Goal: Task Accomplishment & Management: Manage account settings

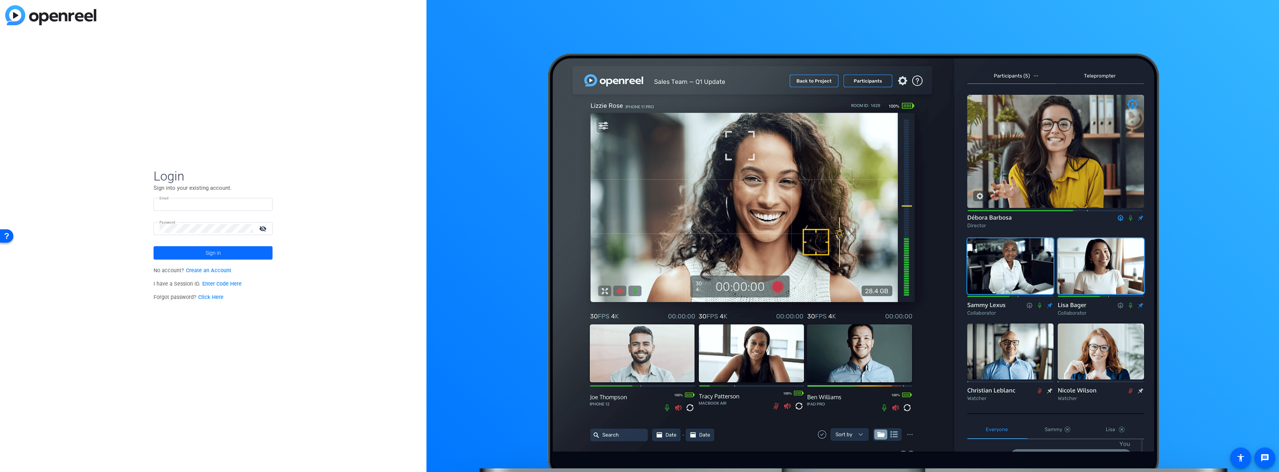
type input "[EMAIL_ADDRESS][DOMAIN_NAME]"
click at [182, 258] on span at bounding box center [212, 253] width 119 height 18
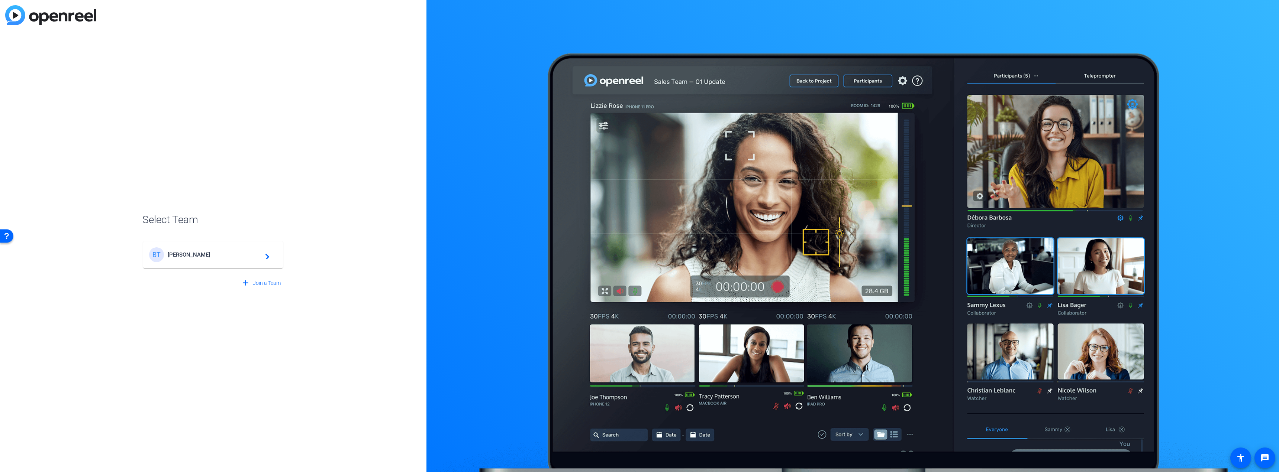
click at [184, 251] on div "BT Baker Tilly navigate_next" at bounding box center [213, 255] width 128 height 15
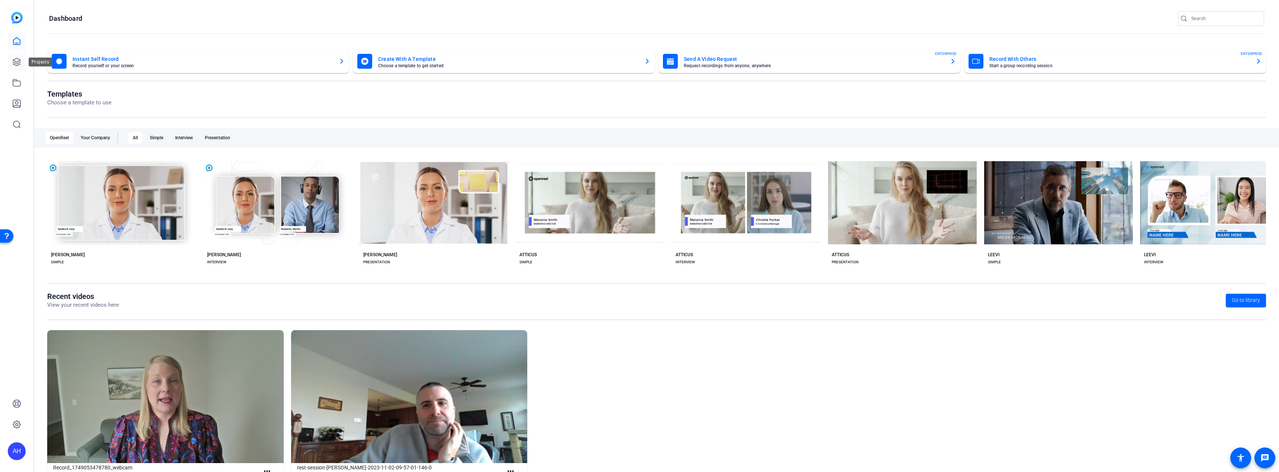
click at [14, 63] on icon at bounding box center [16, 62] width 9 height 9
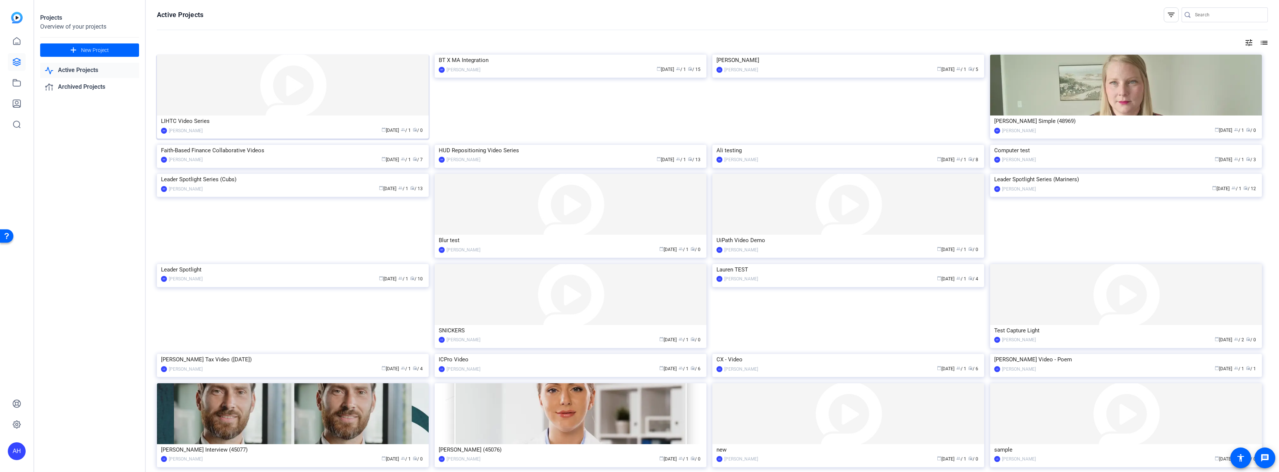
click at [268, 122] on div "LIHTC Video Series" at bounding box center [293, 121] width 264 height 11
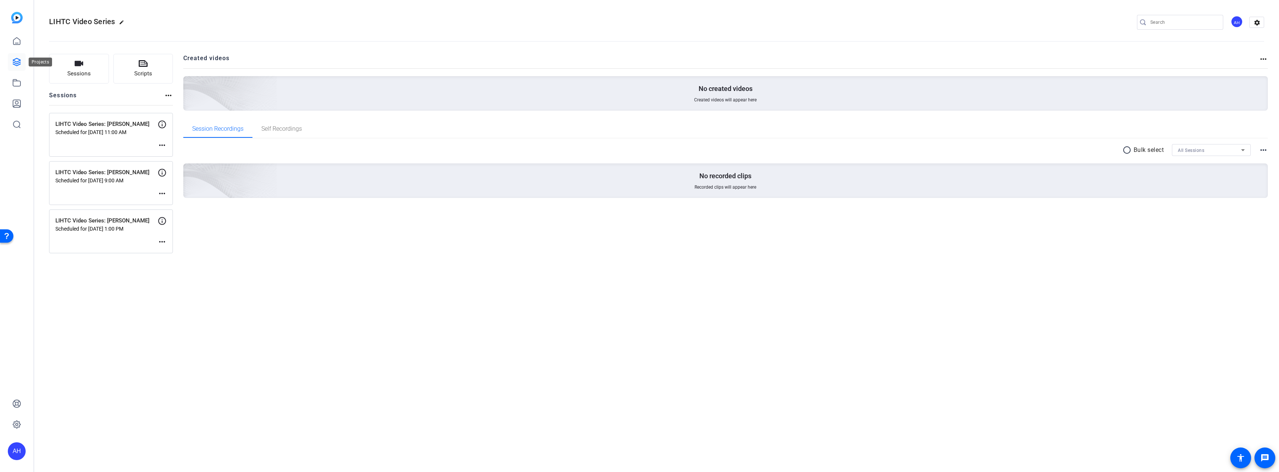
click at [17, 64] on icon at bounding box center [16, 62] width 9 height 9
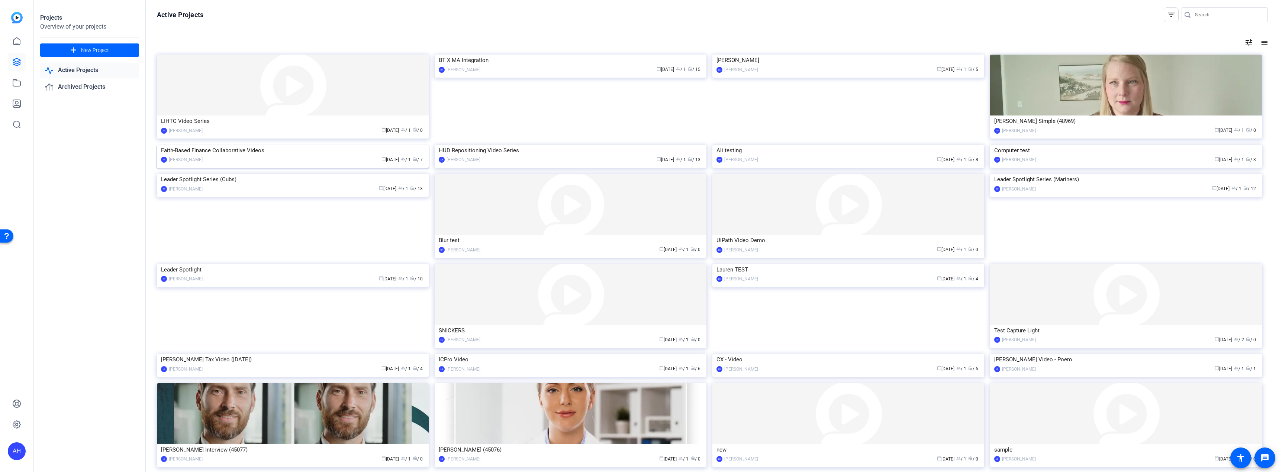
click at [260, 156] on div "Faith-Based Finance Collaborative Videos" at bounding box center [293, 150] width 264 height 11
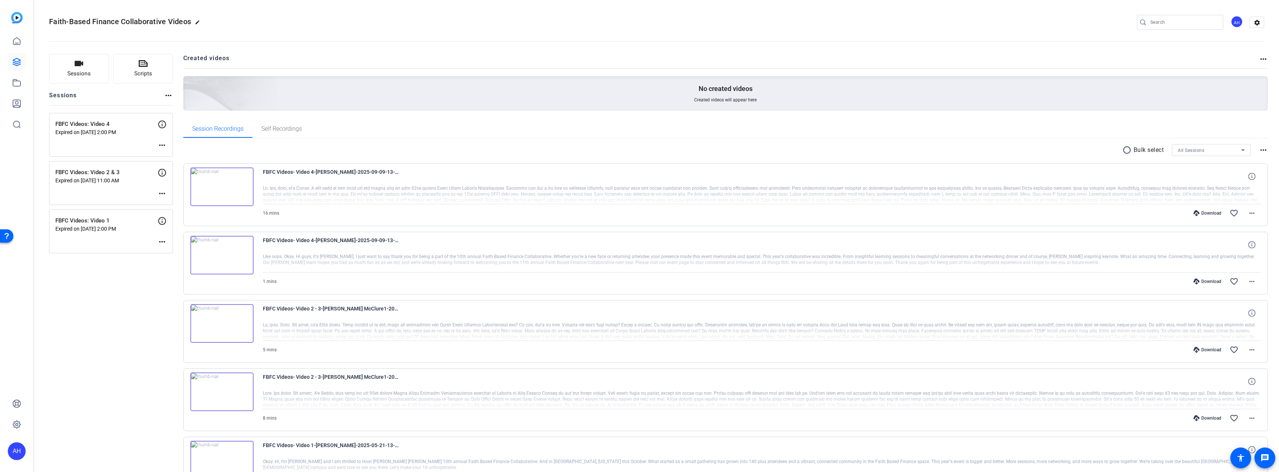
click at [161, 147] on mat-icon "more_horiz" at bounding box center [162, 145] width 9 height 9
click at [168, 152] on span "Edit Session" at bounding box center [181, 156] width 34 height 9
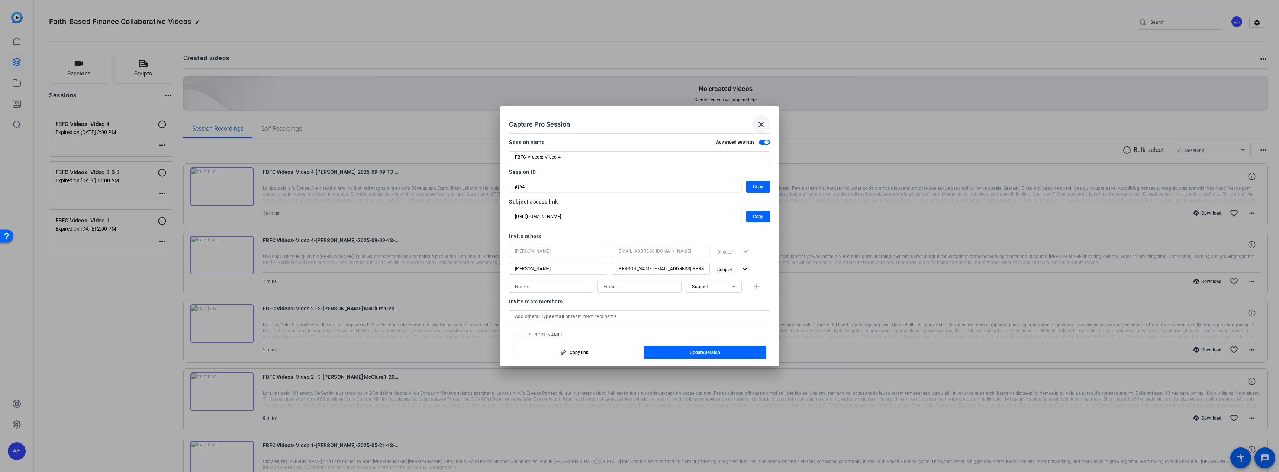
click at [765, 126] on mat-icon "close" at bounding box center [760, 124] width 9 height 9
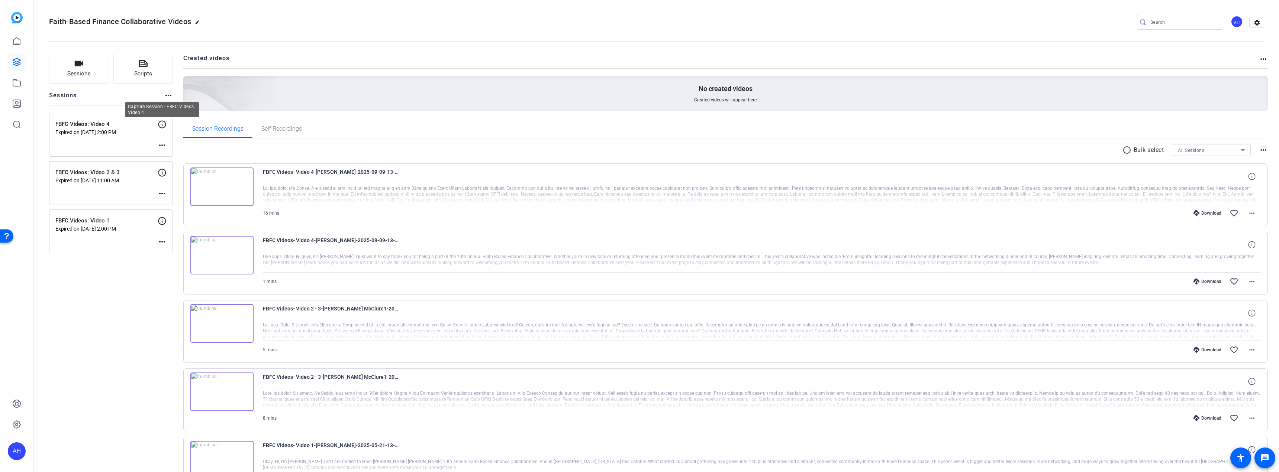
click at [159, 123] on icon at bounding box center [162, 124] width 9 height 9
click at [165, 143] on mat-icon "more_horiz" at bounding box center [162, 145] width 9 height 9
click at [182, 154] on span "Edit Session" at bounding box center [181, 156] width 34 height 9
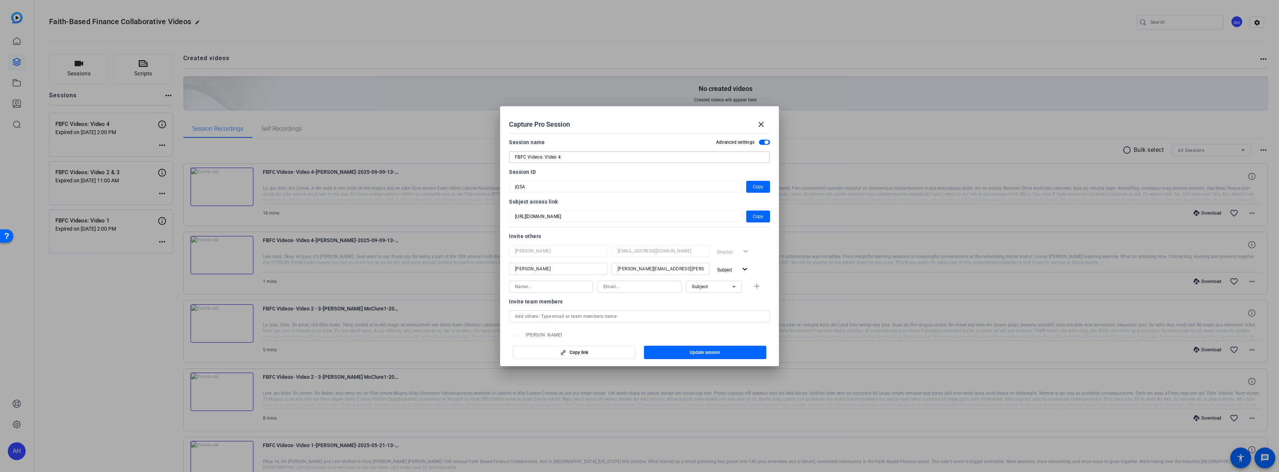
drag, startPoint x: 576, startPoint y: 156, endPoint x: 514, endPoint y: 149, distance: 62.5
click at [515, 152] on div "FBFC Videos: Video 4" at bounding box center [639, 157] width 249 height 12
drag, startPoint x: 666, startPoint y: 269, endPoint x: 596, endPoint y: 269, distance: 70.2
click at [596, 269] on div "Sandy McClure sandy.mcclure@bakertilly.com Subject expand_more" at bounding box center [639, 269] width 261 height 13
click at [761, 127] on mat-icon "close" at bounding box center [760, 124] width 9 height 9
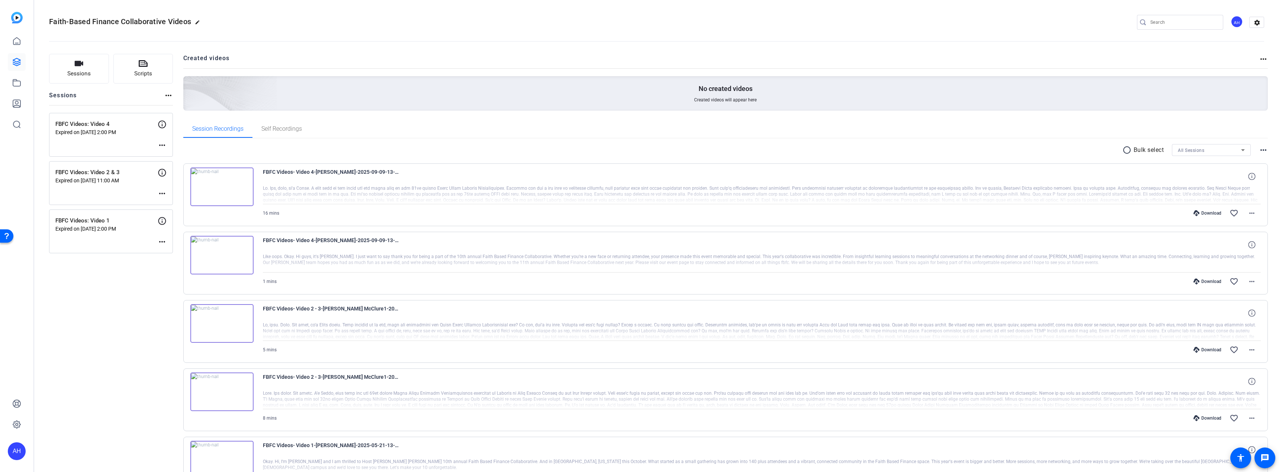
click at [168, 96] on mat-icon "more_horiz" at bounding box center [168, 95] width 9 height 9
click at [123, 96] on div at bounding box center [639, 236] width 1279 height 472
click at [96, 68] on button "Sessions" at bounding box center [79, 69] width 60 height 30
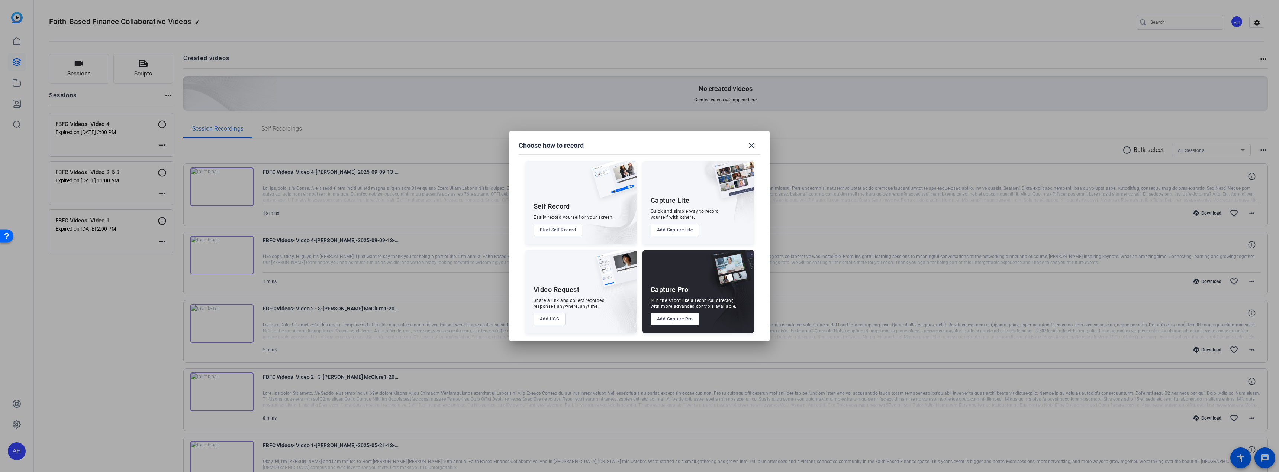
click at [668, 317] on button "Add Capture Pro" at bounding box center [674, 319] width 49 height 13
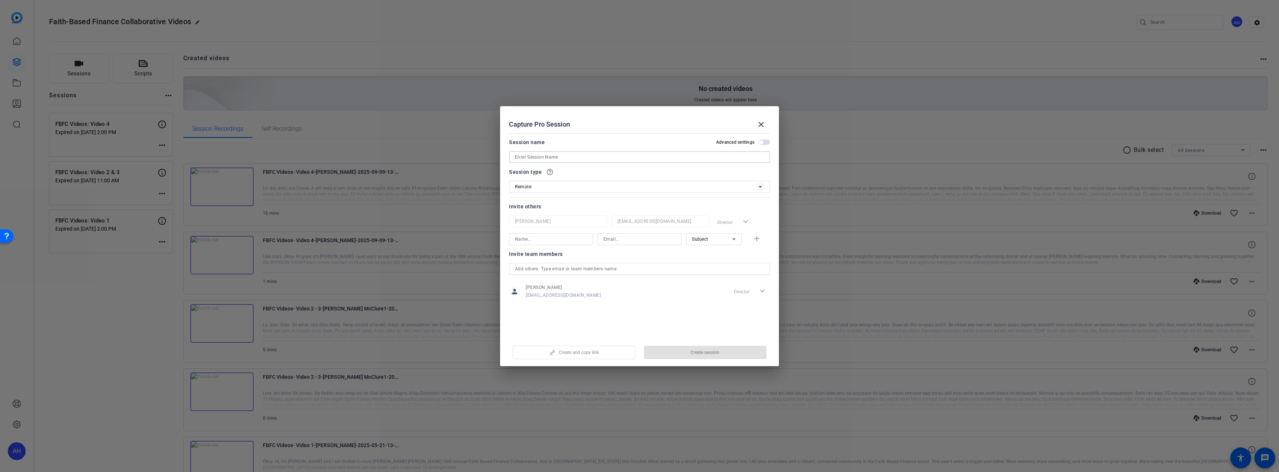
click at [548, 156] on input at bounding box center [639, 157] width 249 height 9
paste input "FBFC Videos: Video 4"
type input "FBFC Videos: Video 4 Re-record"
drag, startPoint x: 639, startPoint y: 239, endPoint x: 634, endPoint y: 239, distance: 4.9
click at [639, 239] on input at bounding box center [639, 239] width 72 height 9
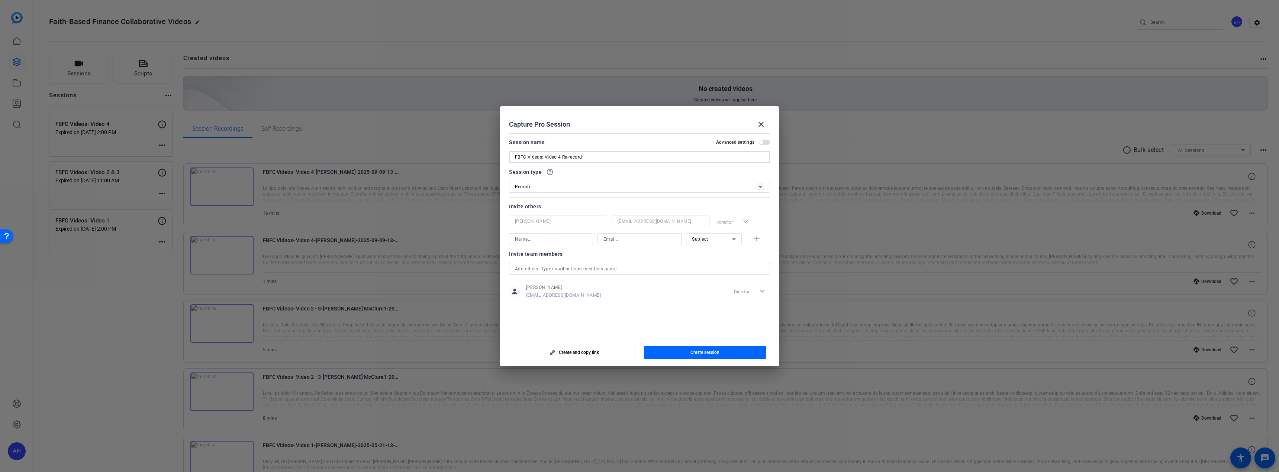
paste input "[PERSON_NAME][EMAIL_ADDRESS][PERSON_NAME][DOMAIN_NAME]"
type input "[PERSON_NAME][EMAIL_ADDRESS][PERSON_NAME][DOMAIN_NAME]"
click at [575, 239] on input at bounding box center [551, 239] width 72 height 9
type input "a"
click at [537, 237] on input "[PERSON_NAME]" at bounding box center [551, 239] width 72 height 9
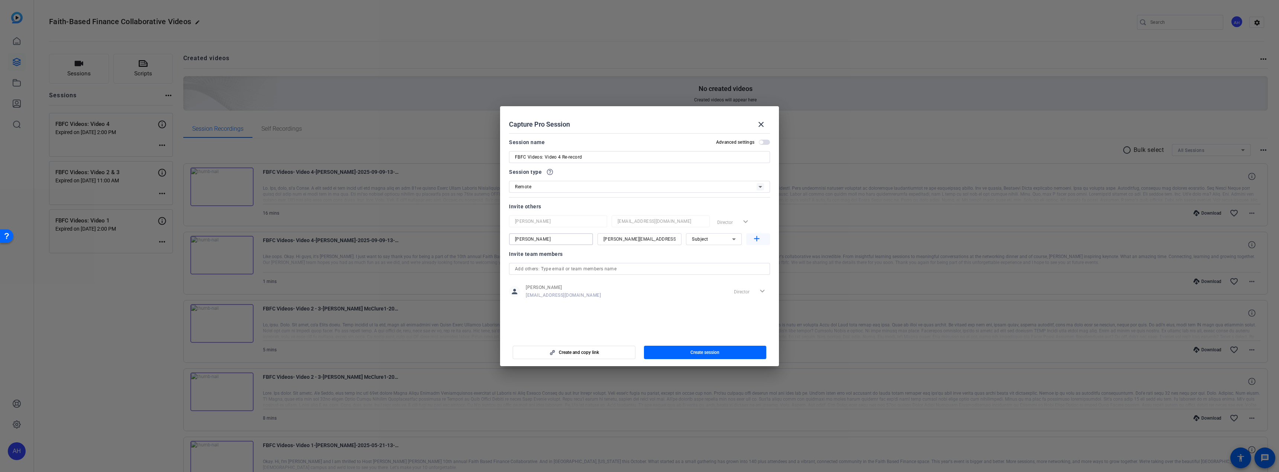
type input "[PERSON_NAME]"
click at [756, 238] on mat-icon "add" at bounding box center [756, 239] width 9 height 9
click at [768, 141] on span "button" at bounding box center [764, 142] width 11 height 5
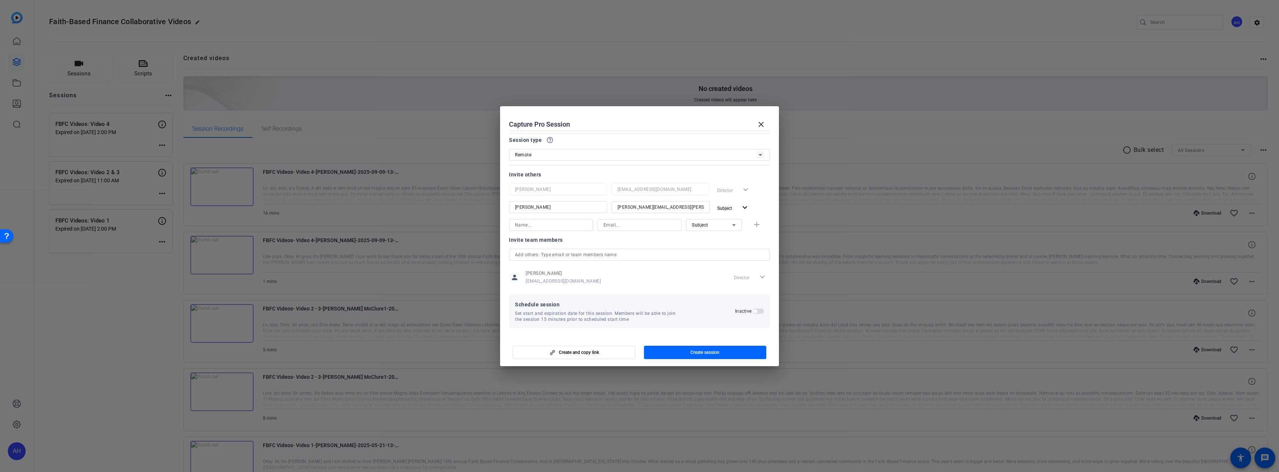
click at [756, 310] on span "button" at bounding box center [758, 311] width 11 height 5
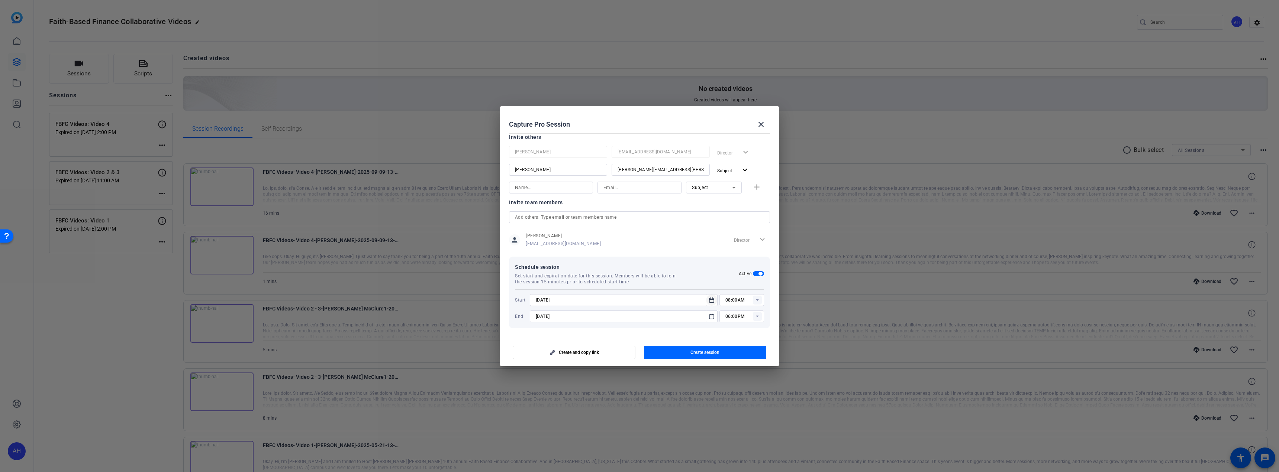
click at [709, 298] on icon "Open calendar" at bounding box center [711, 300] width 4 height 5
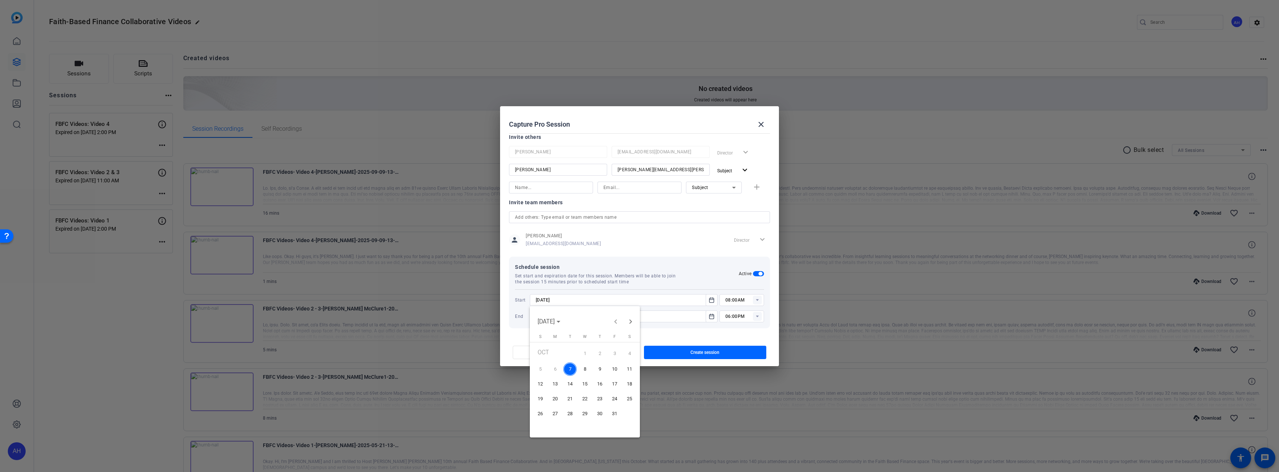
click at [581, 371] on span "8" at bounding box center [584, 369] width 13 height 13
type input "[DATE]"
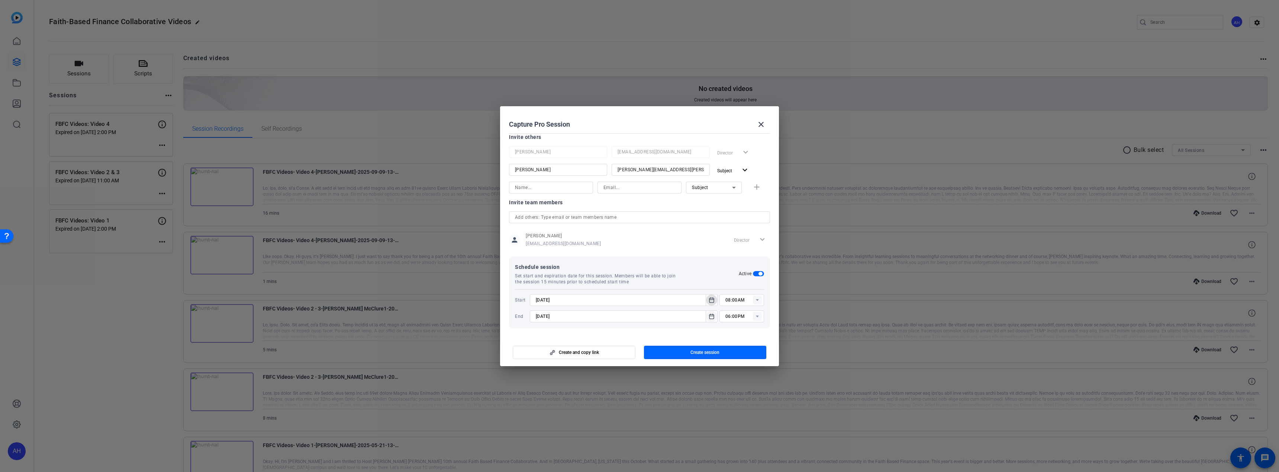
click at [710, 315] on icon "Open calendar" at bounding box center [711, 316] width 4 height 5
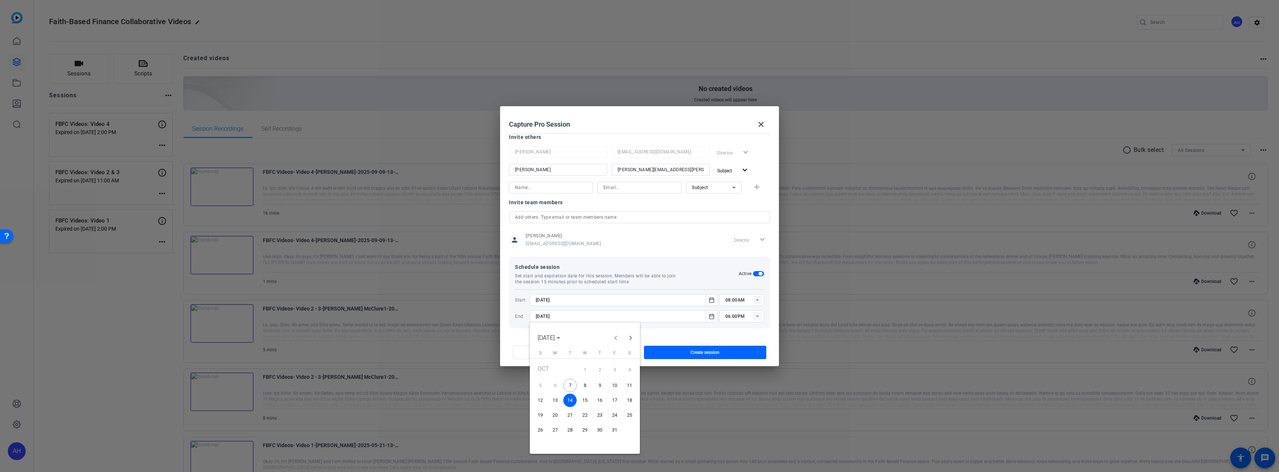
click at [582, 388] on span "8" at bounding box center [584, 385] width 13 height 13
type input "[DATE]"
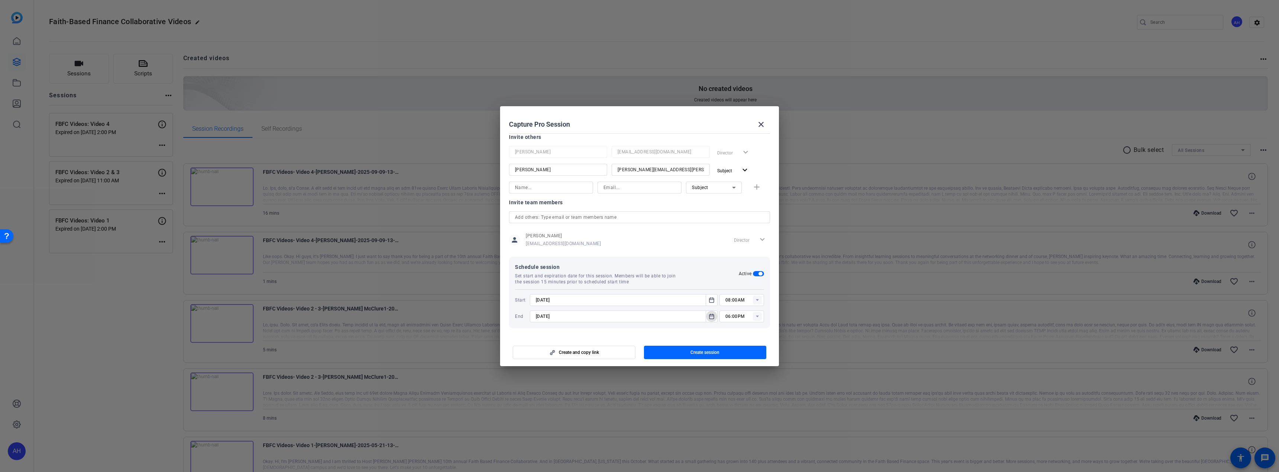
click at [748, 301] on input "08:00AM" at bounding box center [744, 300] width 39 height 9
click at [733, 364] on mat-option "04:00PM" at bounding box center [737, 370] width 45 height 12
type input "04:00PM"
click at [757, 316] on rect at bounding box center [757, 316] width 9 height 9
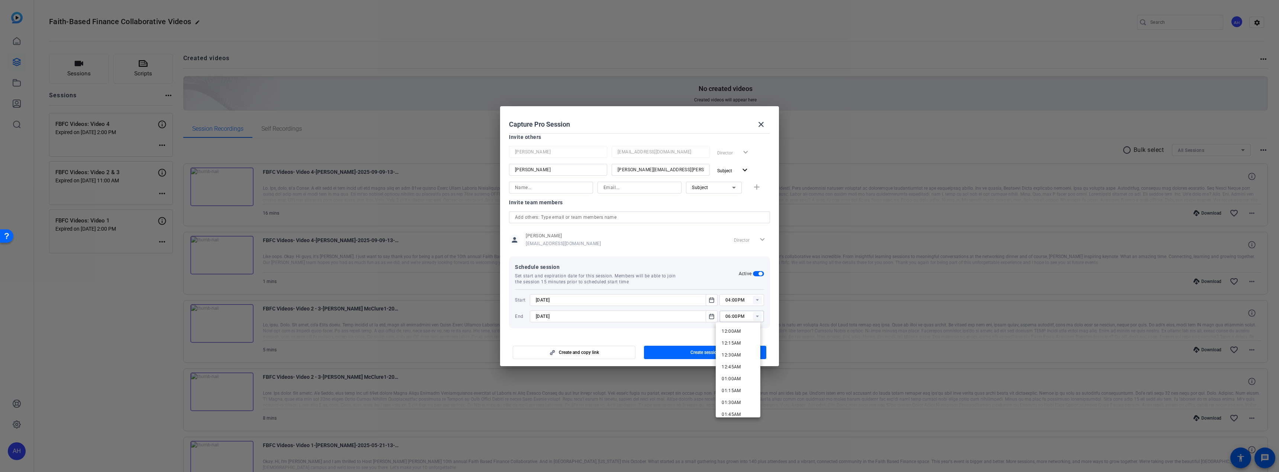
click at [756, 316] on icon at bounding box center [757, 317] width 3 height 2
click at [741, 336] on mat-option "04:30PM" at bounding box center [737, 336] width 45 height 12
type input "04:30PM"
click at [739, 350] on span "button" at bounding box center [705, 353] width 123 height 18
